Goal: Task Accomplishment & Management: Manage account settings

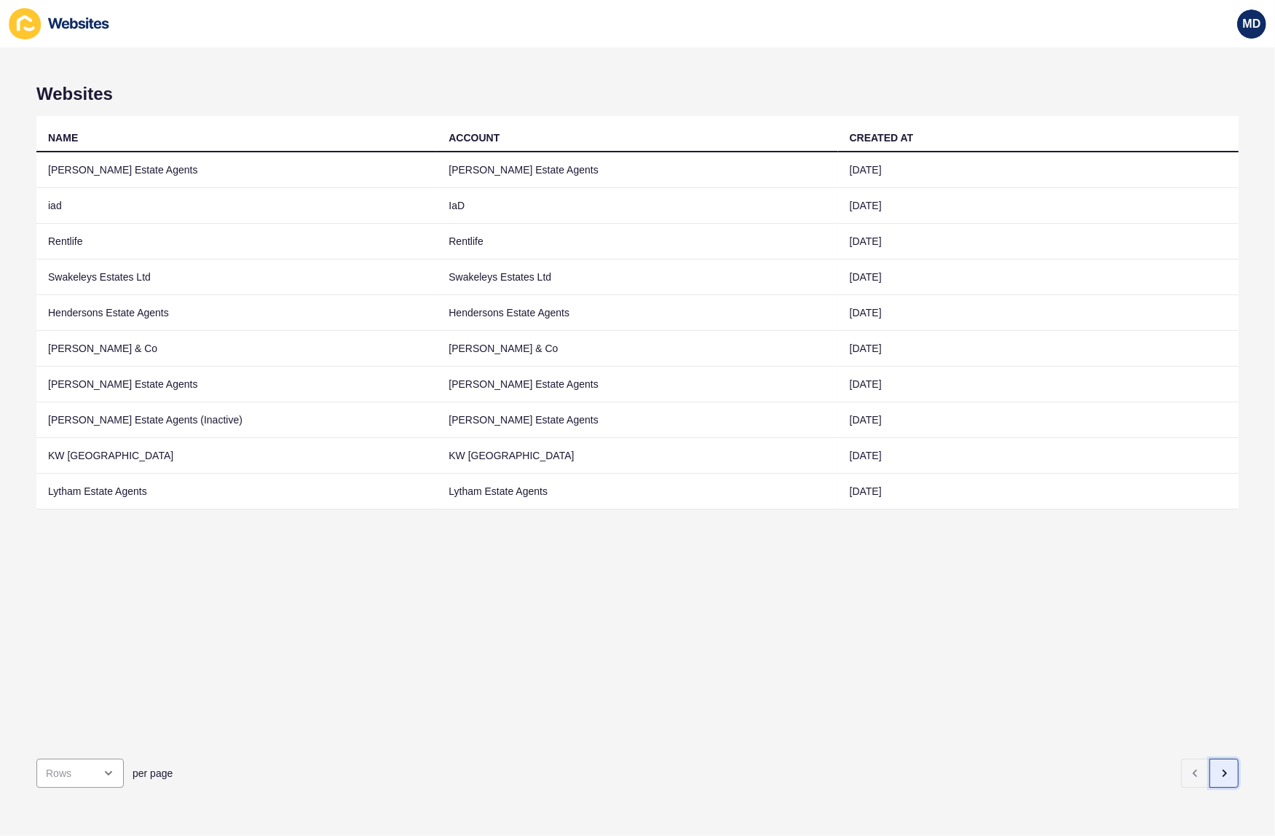
click at [1210, 769] on button "button" at bounding box center [1224, 772] width 29 height 29
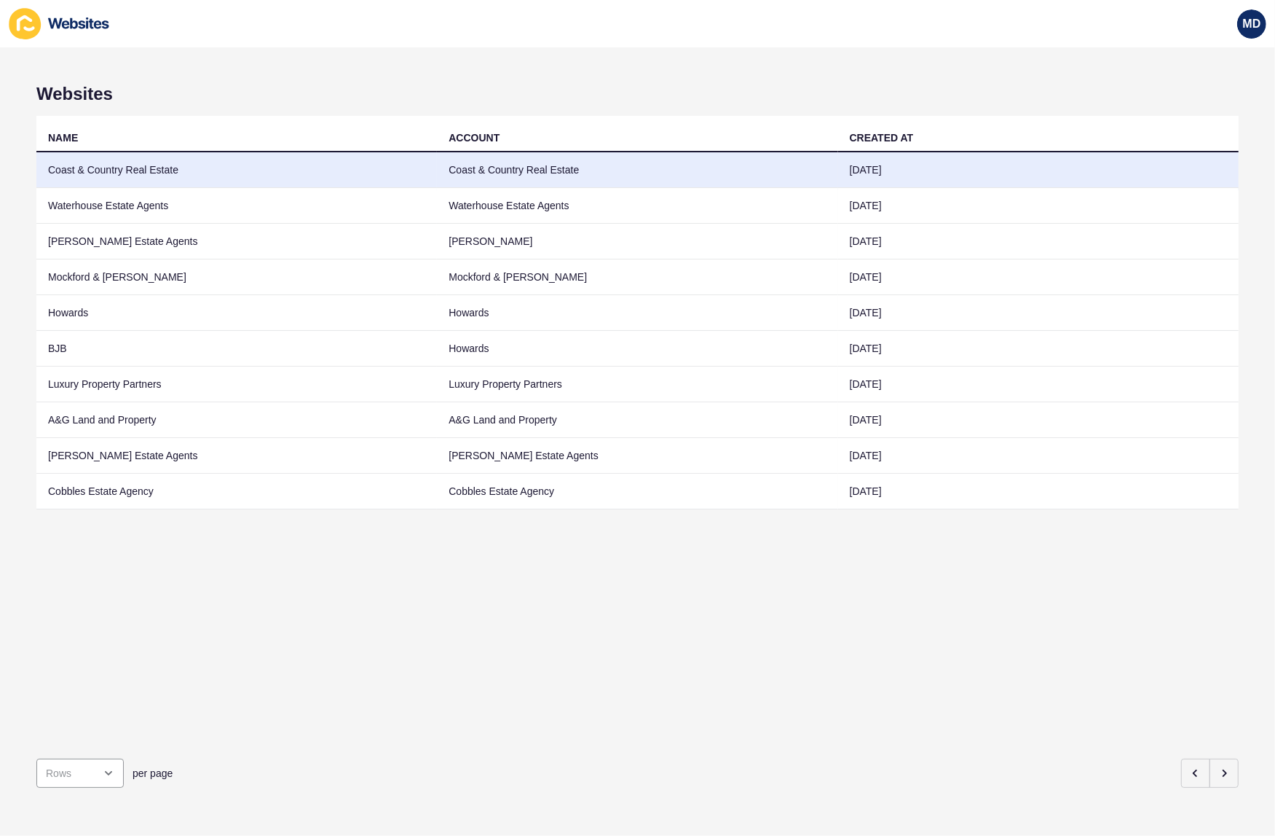
click at [401, 171] on td "Coast & Country Real Estate" at bounding box center [236, 170] width 401 height 36
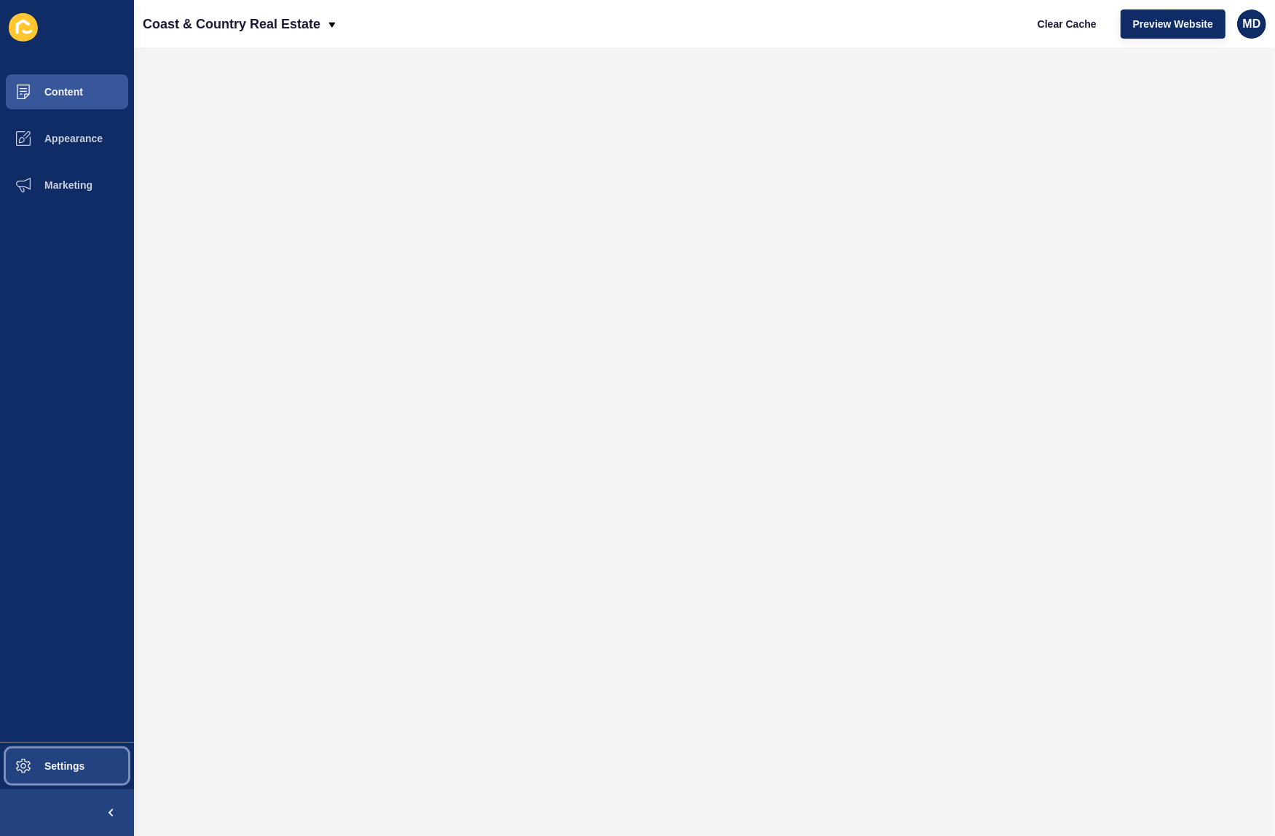
click at [37, 754] on span at bounding box center [23, 765] width 47 height 47
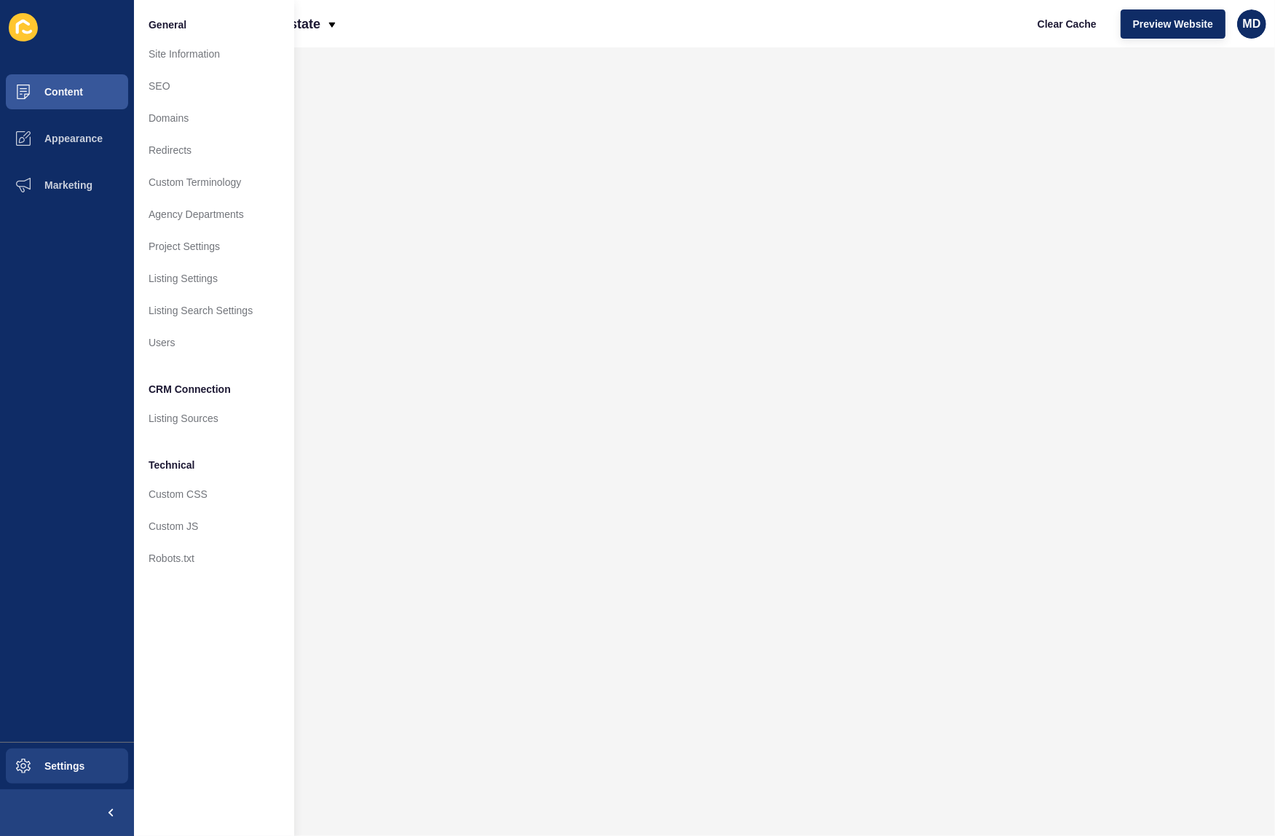
click at [34, 610] on ul "Content Appearance Marketing" at bounding box center [67, 404] width 134 height 673
click at [100, 137] on span "Appearance" at bounding box center [50, 139] width 105 height 12
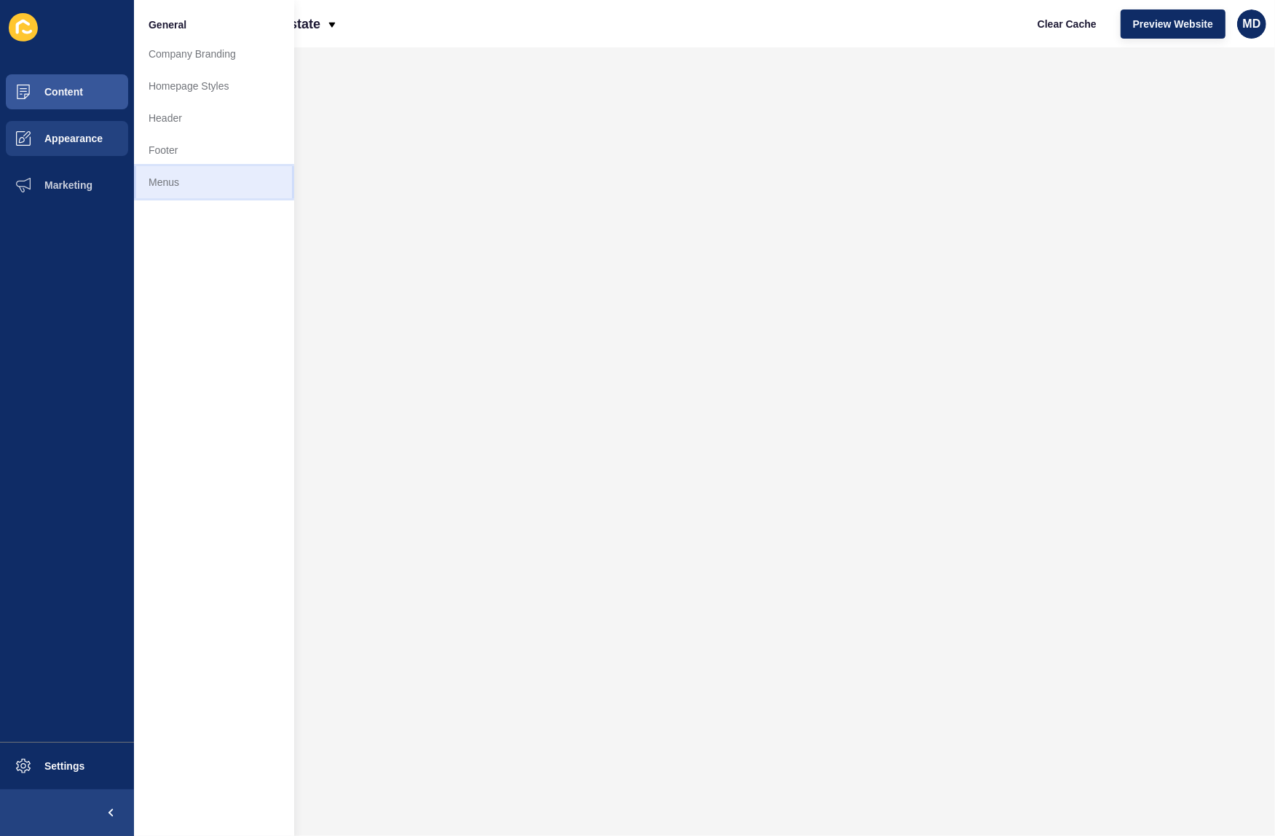
click at [198, 184] on link "Menus" at bounding box center [214, 182] width 160 height 32
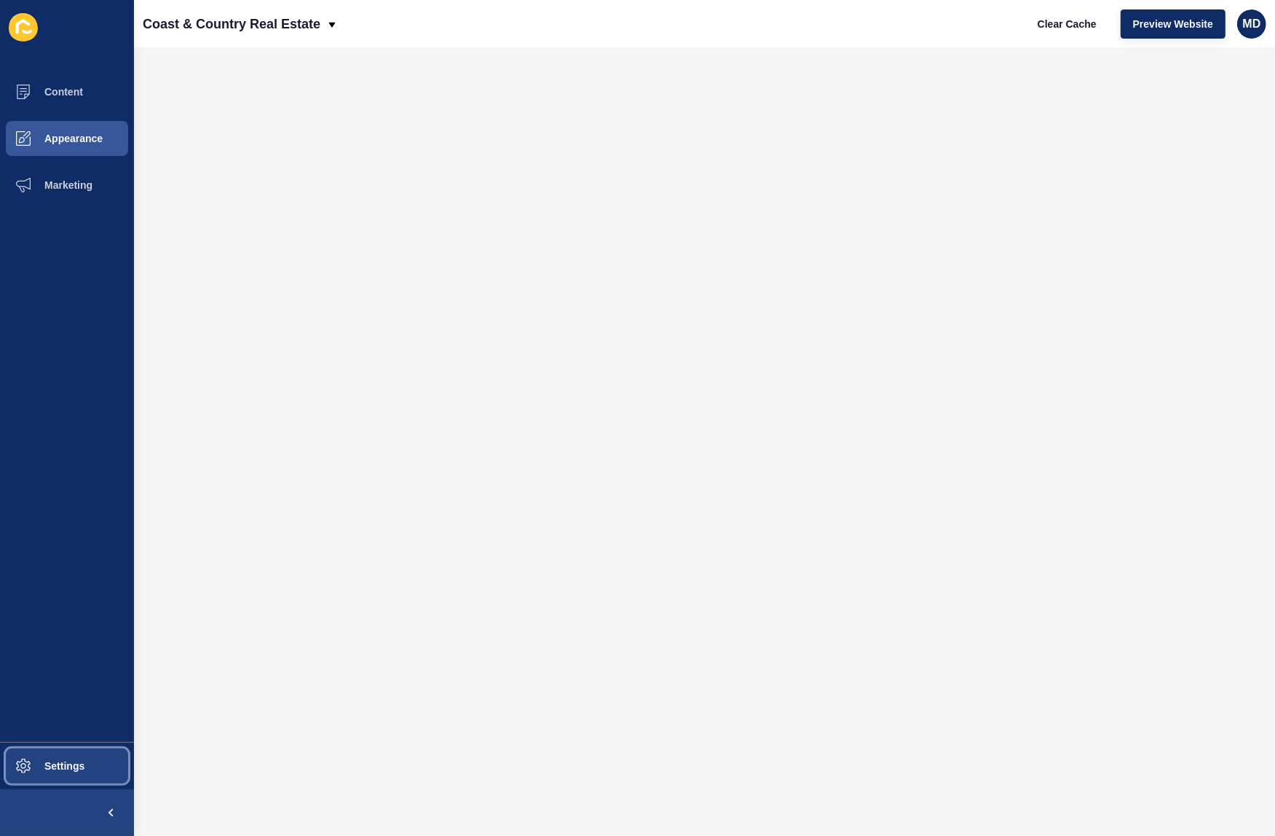
click at [82, 766] on span "Settings" at bounding box center [41, 766] width 87 height 12
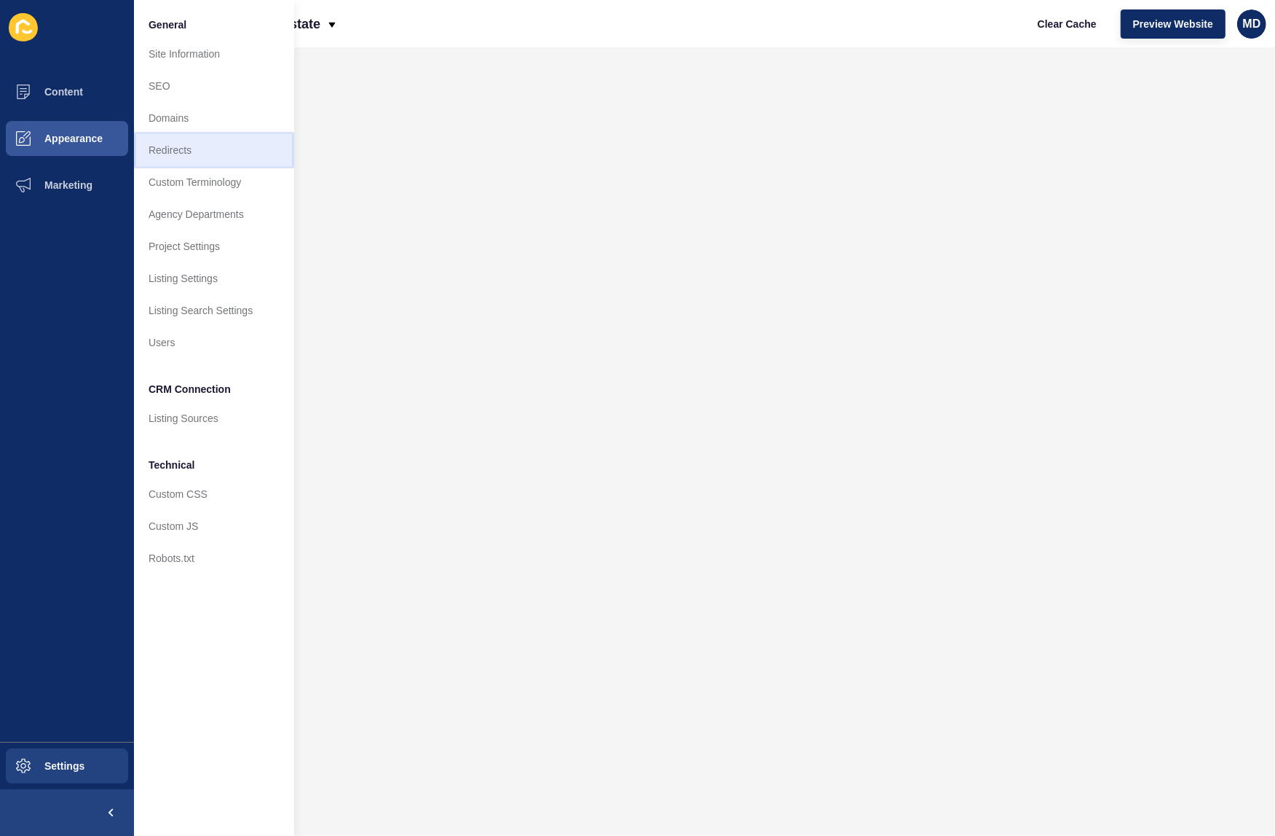
click at [230, 144] on link "Redirects" at bounding box center [214, 150] width 160 height 32
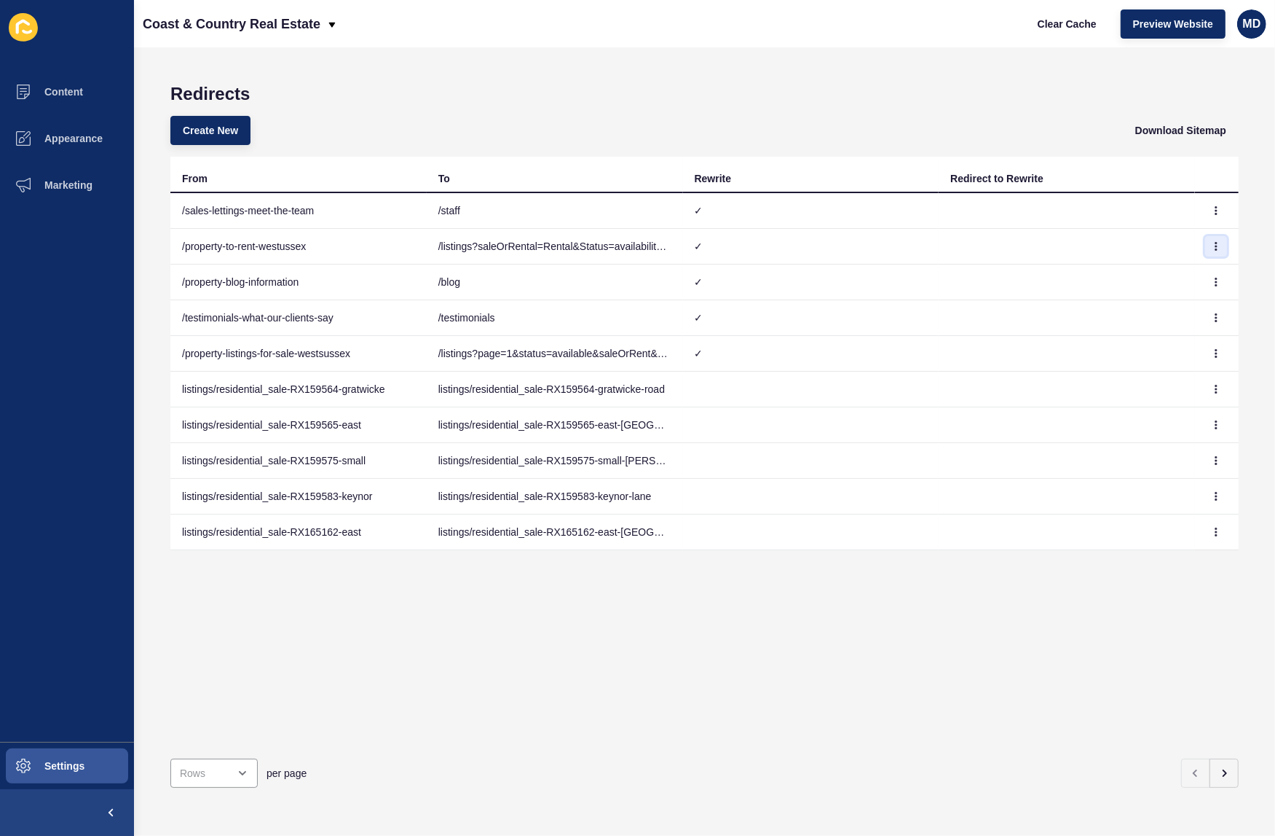
click at [1212, 245] on icon "button" at bounding box center [1216, 246] width 9 height 9
click at [1163, 263] on link "Edit" at bounding box center [1163, 275] width 102 height 32
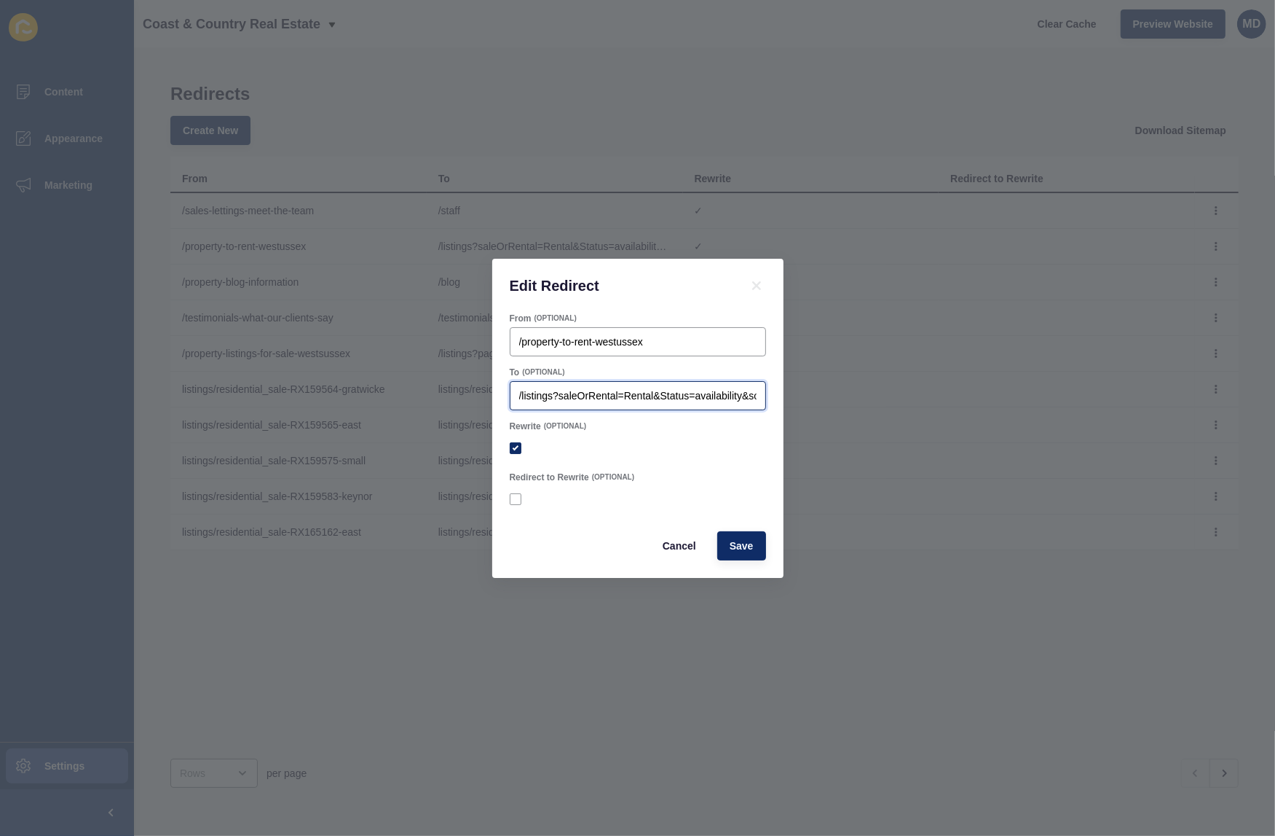
click at [587, 402] on input "/listings?saleOrRental=Rental&Status=availability&sortby=dateListed-desc" at bounding box center [637, 395] width 237 height 15
paste input "[URL][DOMAIN_NAME]"
type input "[URL][DOMAIN_NAME]"
click at [747, 551] on span "Save" at bounding box center [742, 545] width 24 height 15
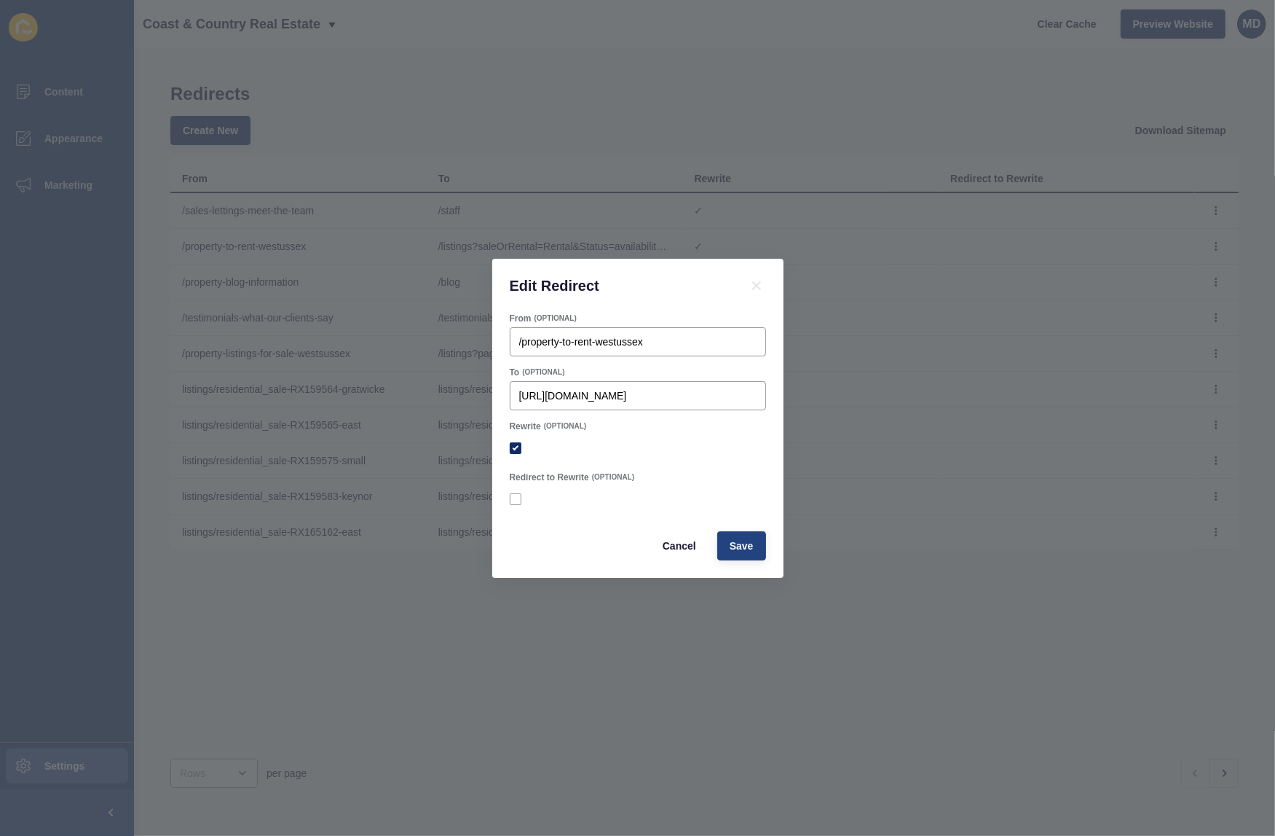
checkbox input "true"
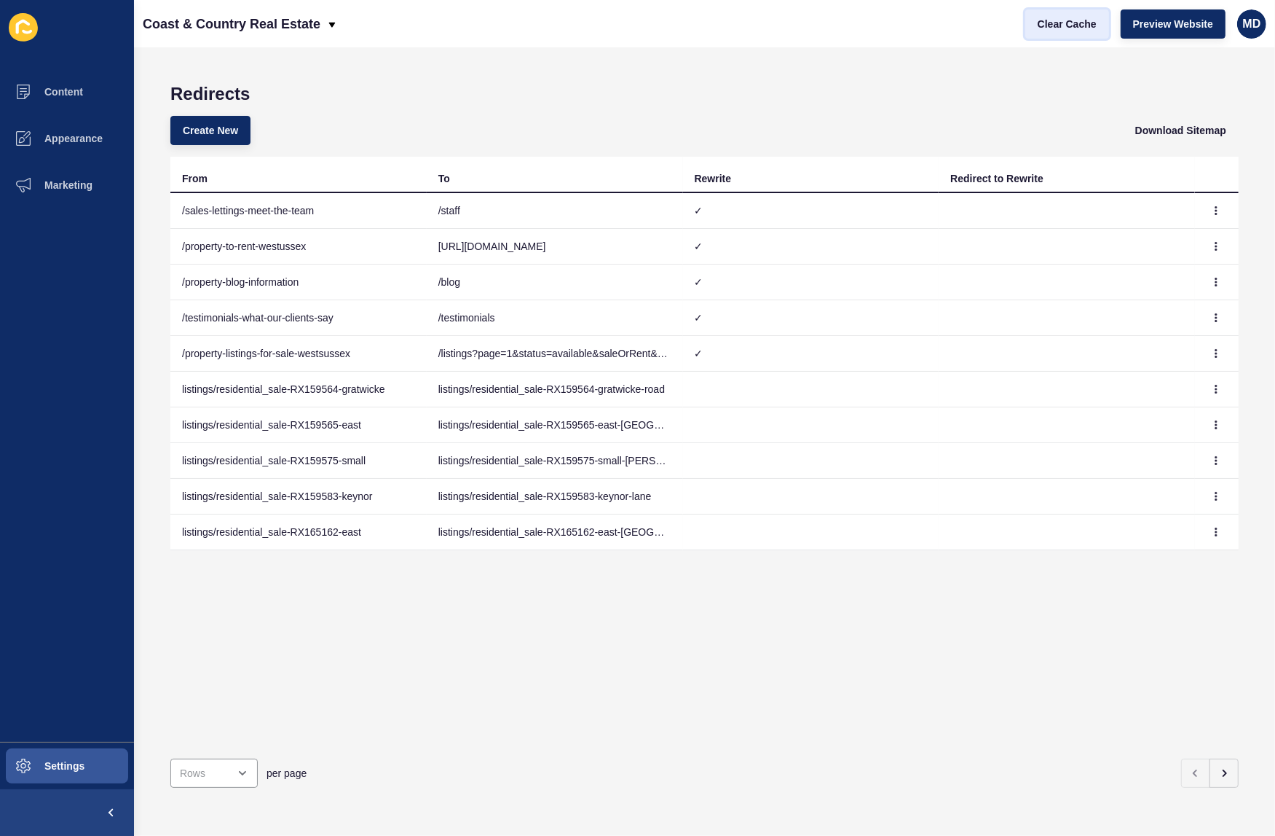
click at [1050, 26] on span "Clear Cache" at bounding box center [1067, 24] width 59 height 15
